Goal: Task Accomplishment & Management: Use online tool/utility

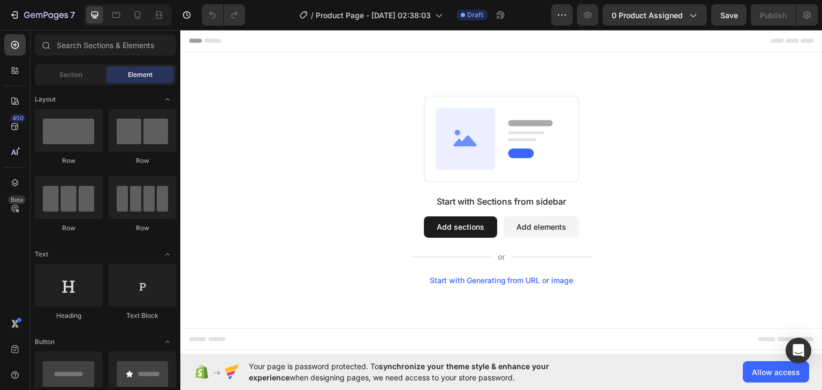
click at [458, 233] on button "Add sections" at bounding box center [460, 226] width 73 height 21
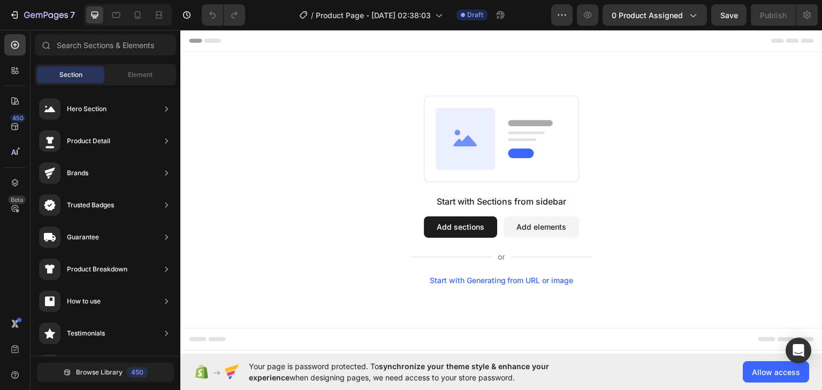
click at [62, 77] on span "Section" at bounding box center [70, 75] width 23 height 10
click at [331, 183] on div "Start with Sections from sidebar Add sections Add elements Start with Generatin…" at bounding box center [501, 189] width 565 height 189
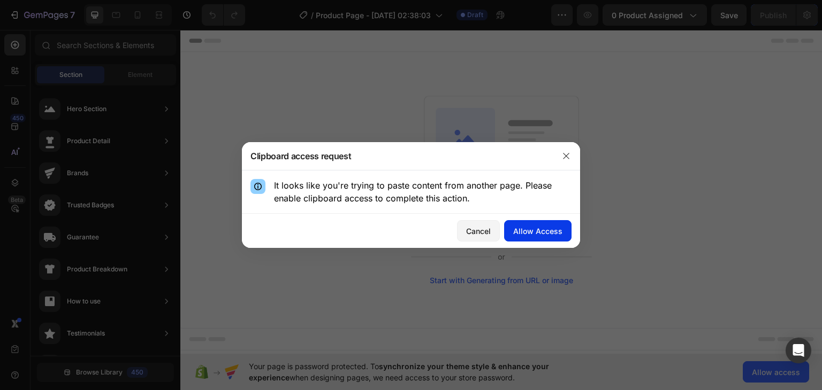
click at [551, 226] on div "Allow Access" at bounding box center [537, 231] width 49 height 11
click at [529, 234] on div "Allow Access" at bounding box center [537, 231] width 49 height 11
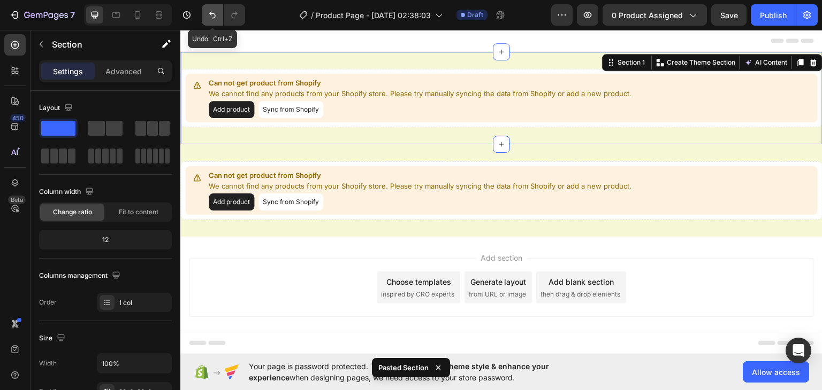
click at [211, 16] on icon "Undo/Redo" at bounding box center [212, 15] width 11 height 11
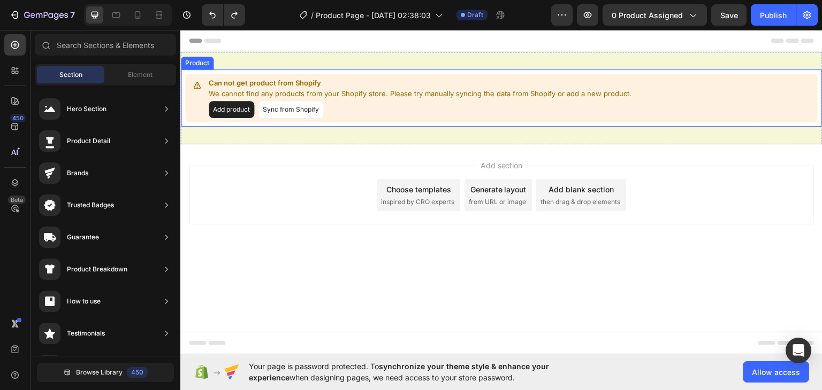
click at [262, 75] on div "Can not get product from Shopify We cannot find any products from your Shopify …" at bounding box center [501, 97] width 632 height 49
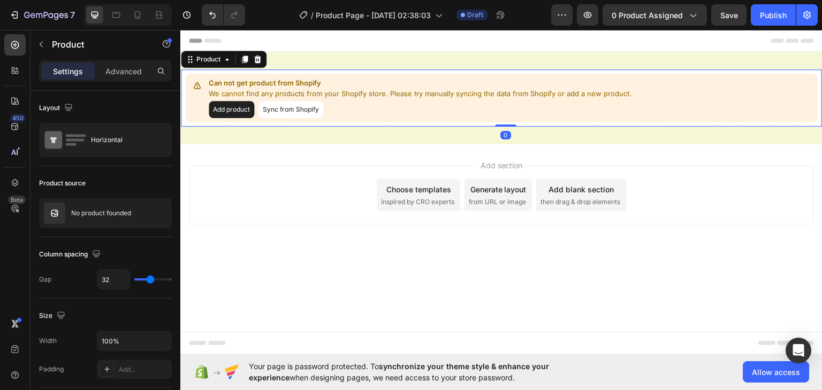
click at [273, 111] on button "Sync from Shopify" at bounding box center [290, 109] width 65 height 17
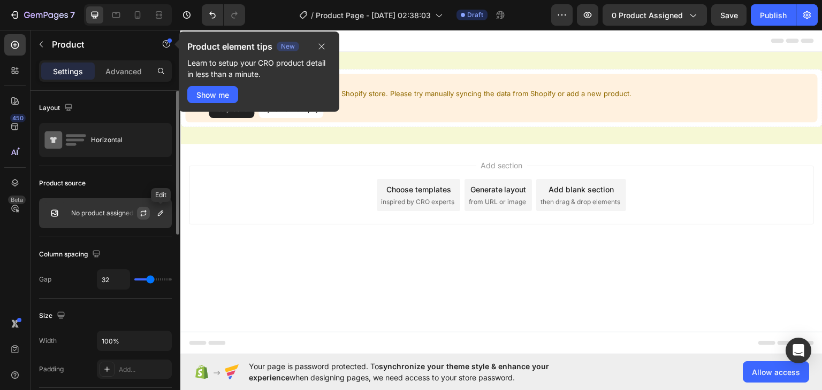
click at [143, 217] on button "button" at bounding box center [143, 213] width 13 height 13
click at [327, 44] on button "button" at bounding box center [321, 46] width 18 height 13
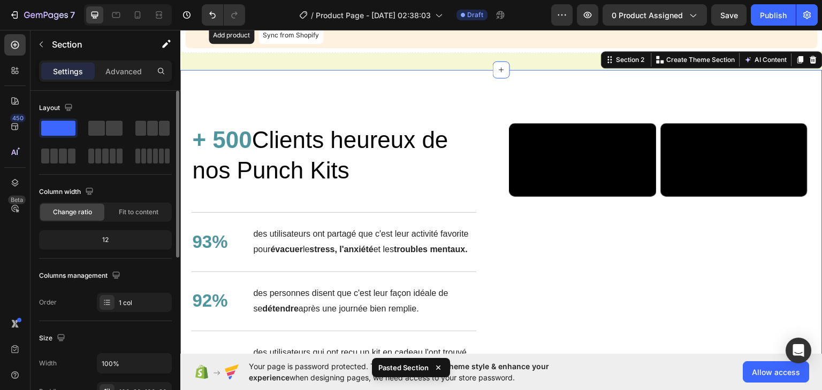
scroll to position [76, 0]
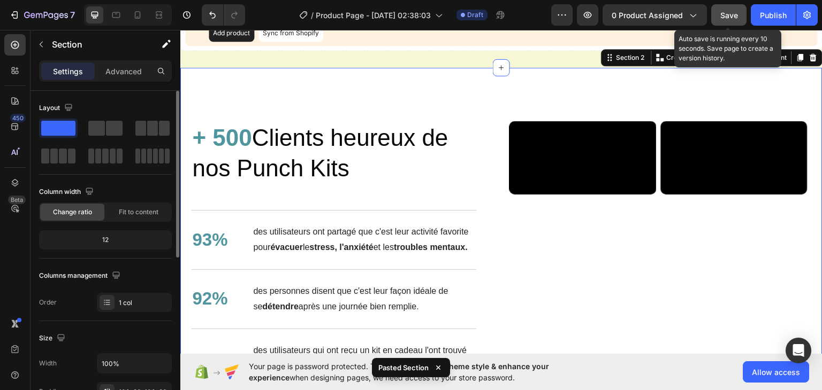
click at [732, 22] on button "Save" at bounding box center [728, 14] width 35 height 21
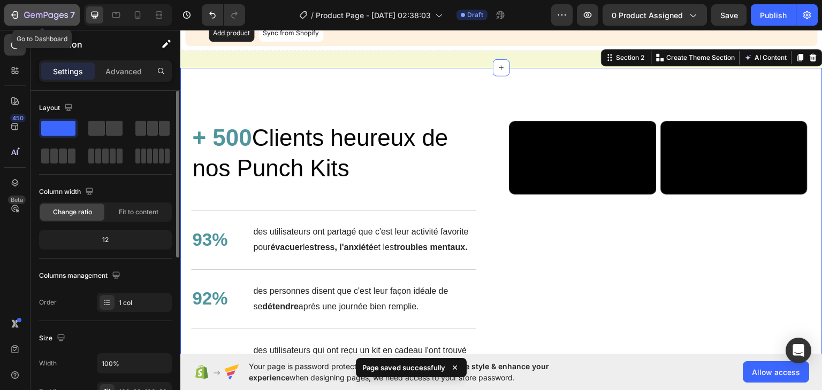
click at [22, 16] on div "7" at bounding box center [42, 15] width 66 height 13
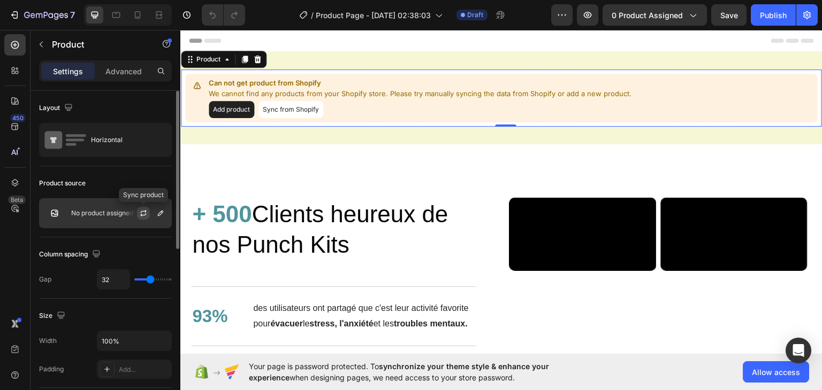
click at [139, 209] on icon "button" at bounding box center [143, 213] width 9 height 9
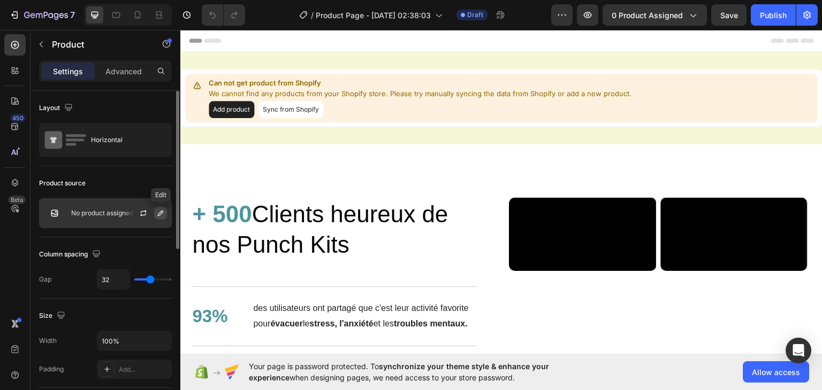
click at [162, 214] on icon "button" at bounding box center [160, 213] width 9 height 9
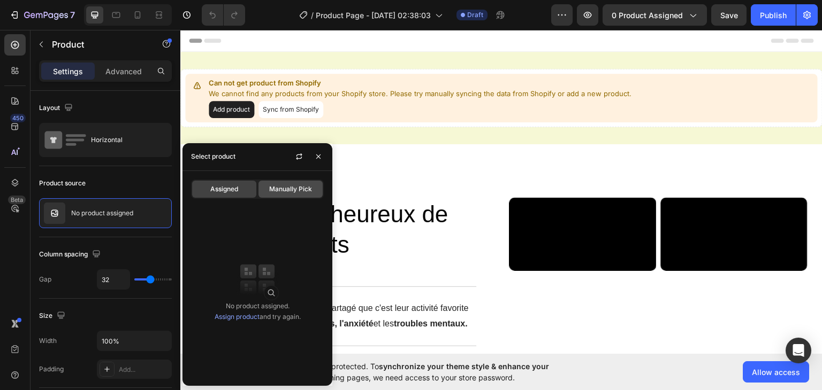
click at [288, 193] on span "Manually Pick" at bounding box center [290, 190] width 43 height 10
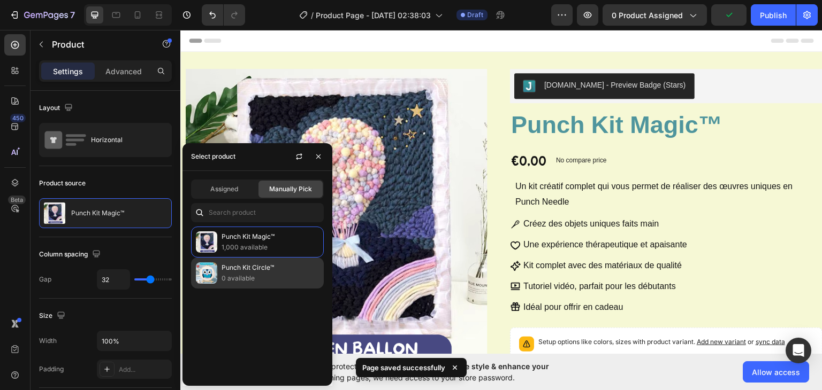
click at [247, 265] on p "Punch Kit Circle™" at bounding box center [269, 268] width 97 height 11
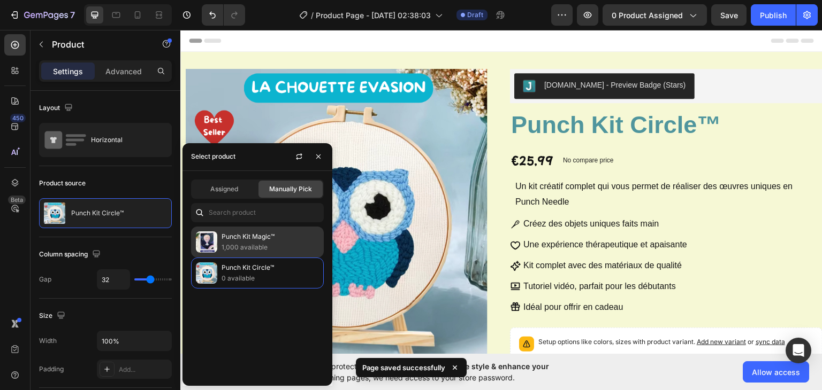
click at [247, 248] on p "1,000 available" at bounding box center [269, 247] width 97 height 11
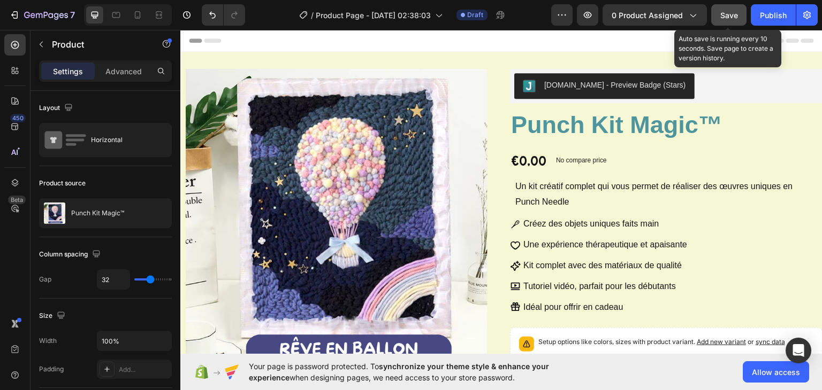
click at [736, 19] on span "Save" at bounding box center [729, 15] width 18 height 9
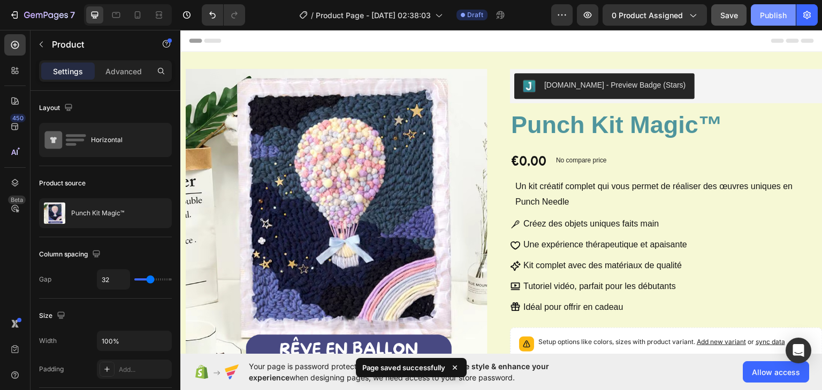
click at [781, 11] on div "Publish" at bounding box center [773, 15] width 27 height 11
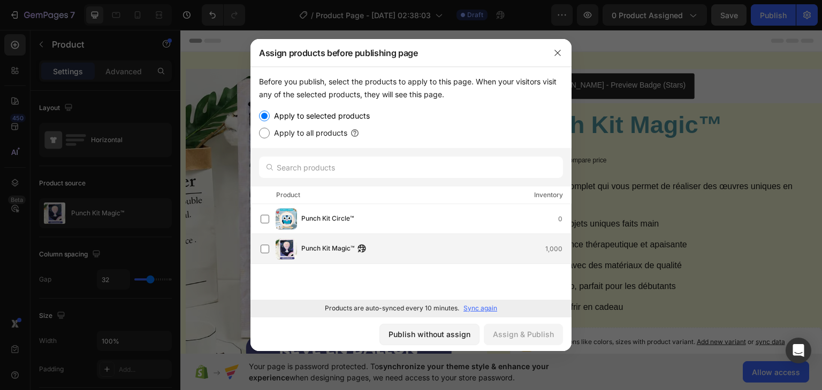
click at [274, 249] on div "Punch Kit Magic™ 1,000" at bounding box center [415, 249] width 310 height 21
click at [501, 327] on button "Assign & Publish" at bounding box center [523, 334] width 79 height 21
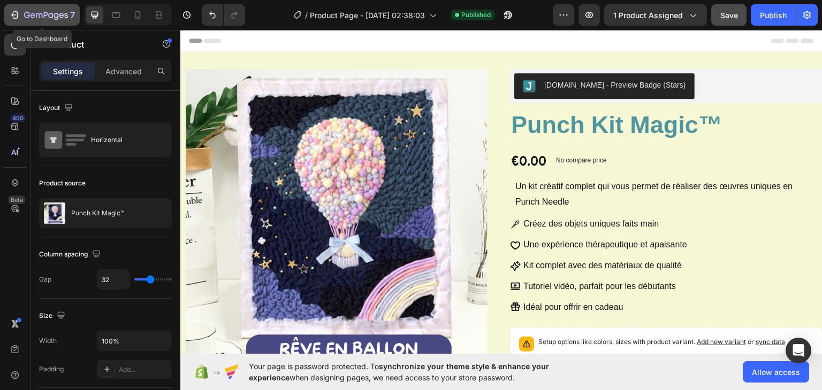
click at [29, 17] on icon "button" at bounding box center [46, 15] width 44 height 9
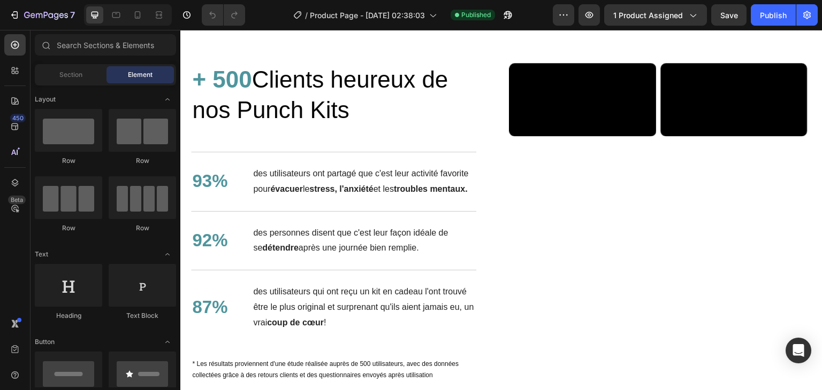
scroll to position [1089, 0]
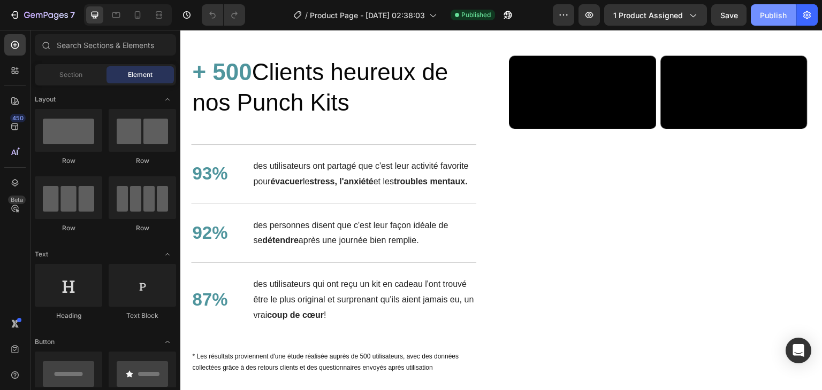
click at [767, 17] on div "Publish" at bounding box center [773, 15] width 27 height 11
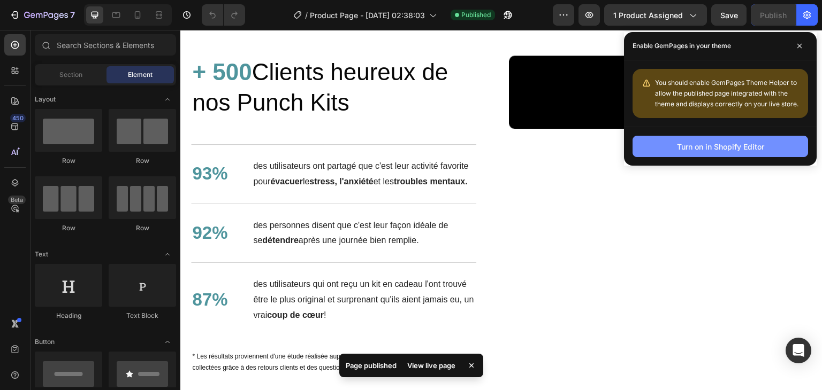
click at [672, 142] on button "Turn on in Shopify Editor" at bounding box center [719, 146] width 175 height 21
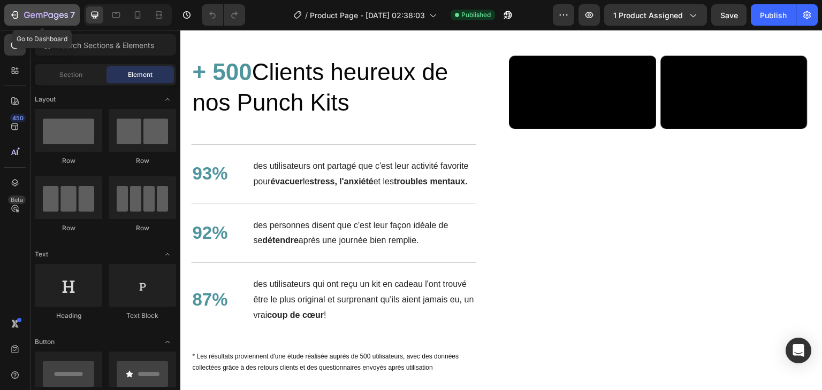
click at [19, 11] on div "7" at bounding box center [42, 15] width 66 height 13
